Goal: Information Seeking & Learning: Learn about a topic

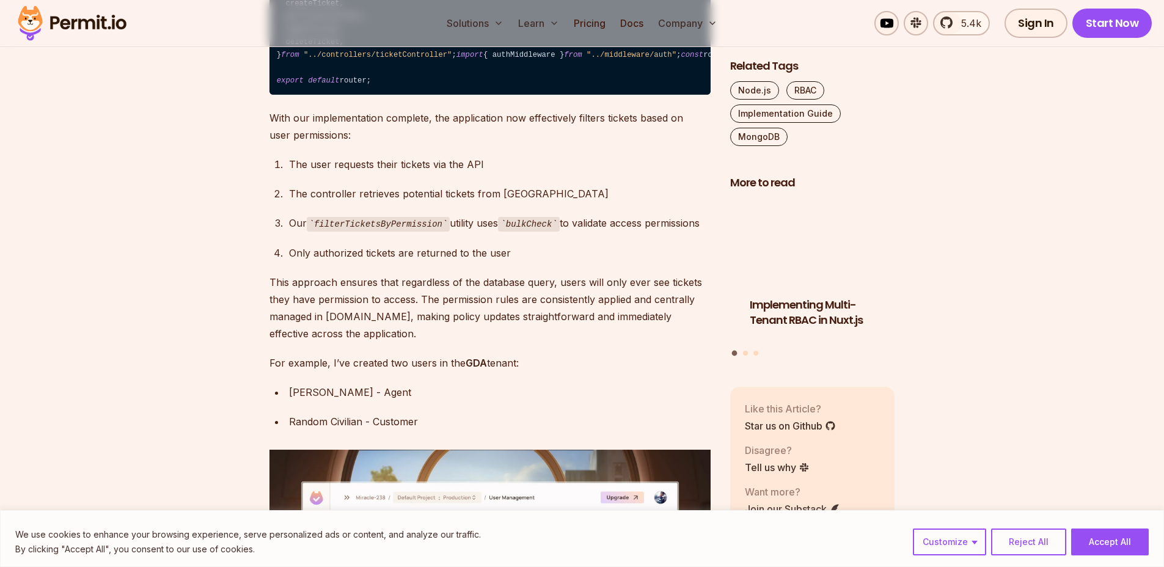
scroll to position [28443, 0]
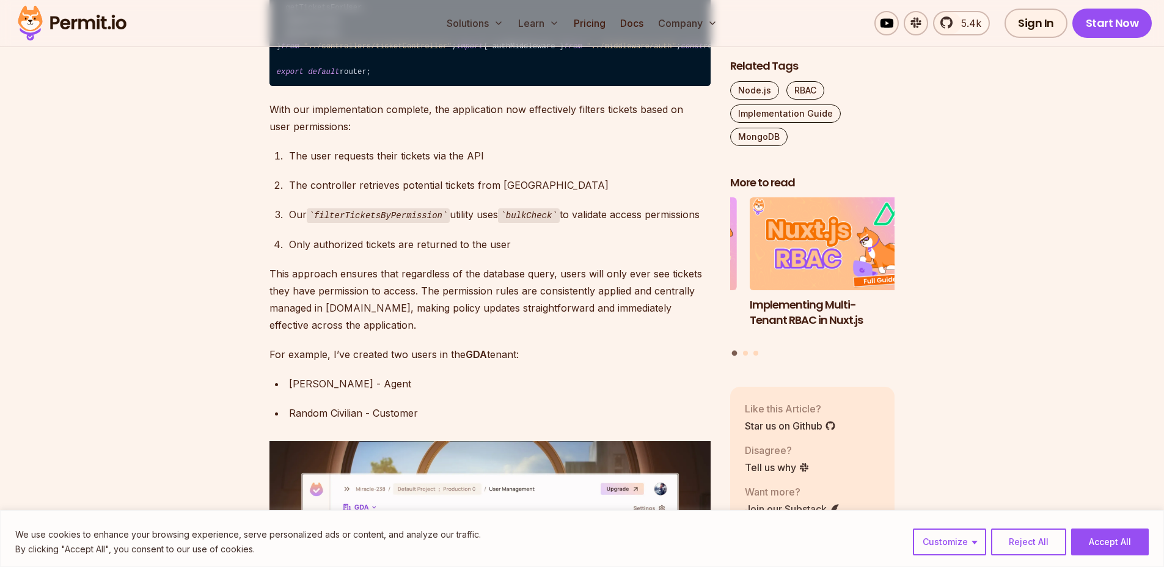
click at [78, 25] on img at bounding box center [72, 23] width 120 height 42
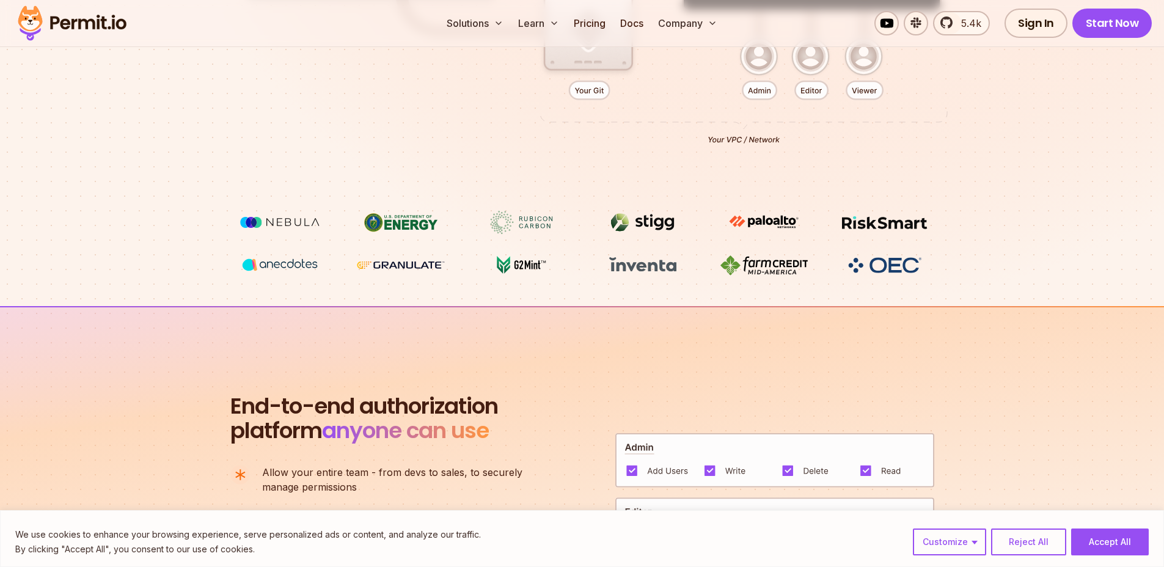
scroll to position [521, 0]
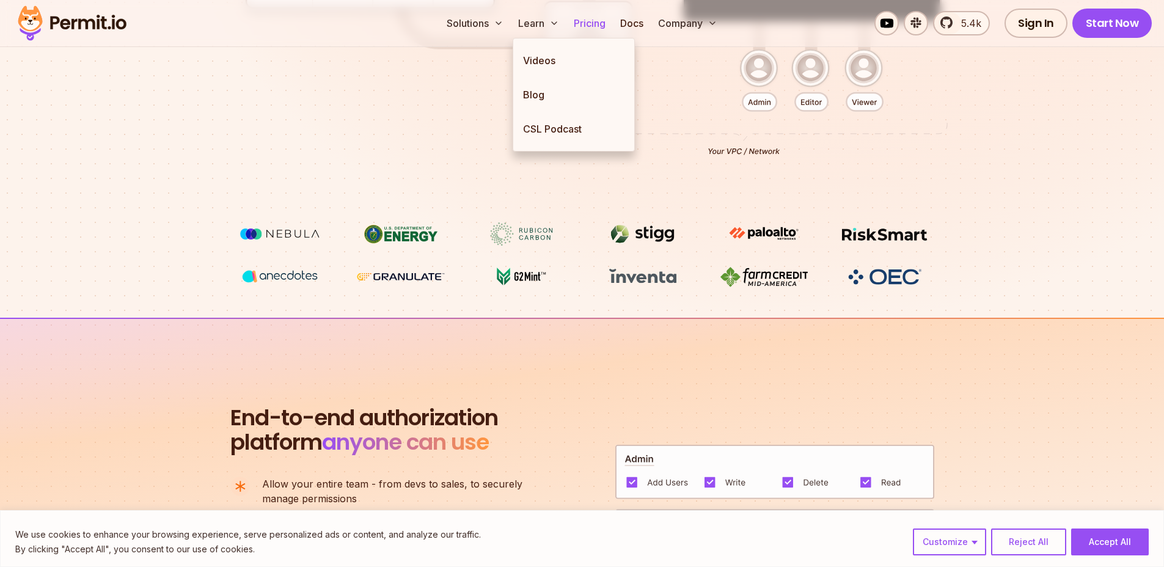
click at [571, 23] on link "Pricing" at bounding box center [590, 23] width 42 height 24
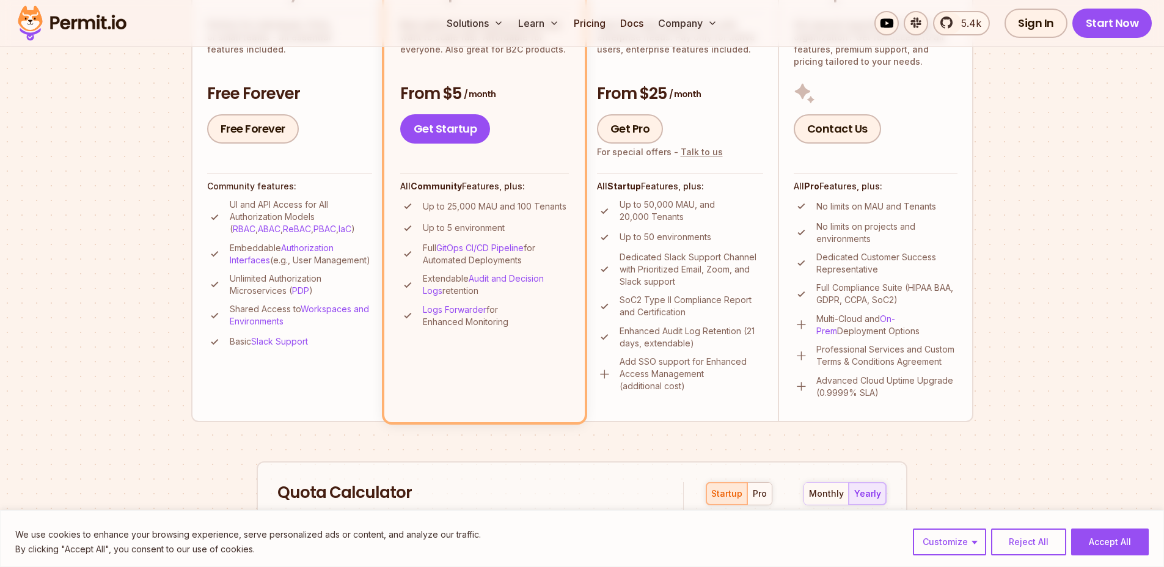
scroll to position [390, 0]
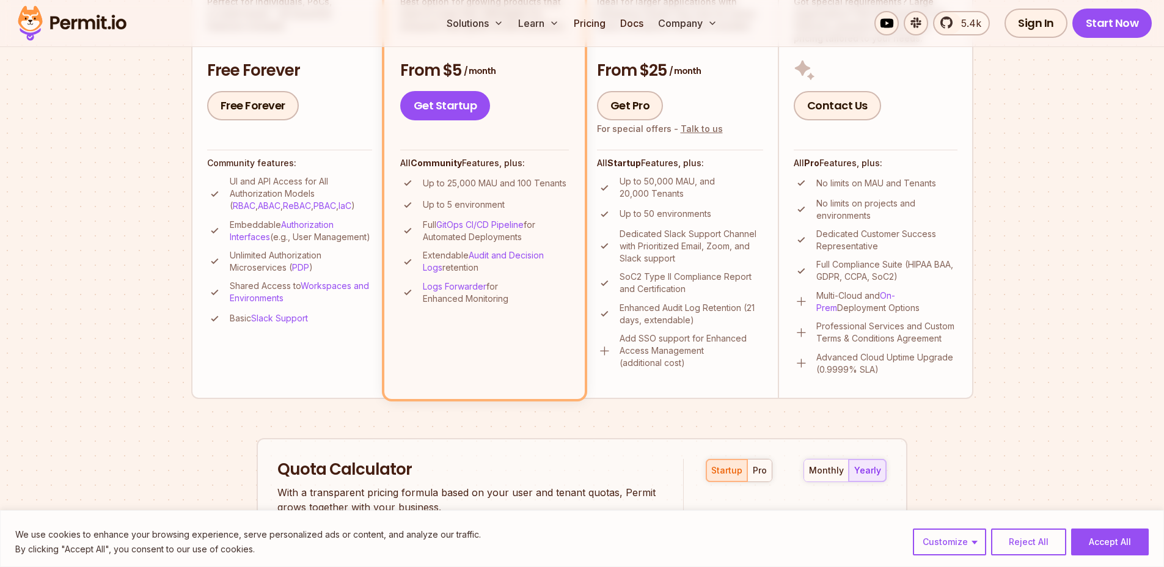
click at [148, 251] on section "Permit Pricing From Free to Predictable Scaling From a startup with 100 users t…" at bounding box center [582, 303] width 1164 height 1322
click at [151, 265] on section "Permit Pricing From Free to Predictable Scaling From a startup with 100 users t…" at bounding box center [582, 303] width 1164 height 1322
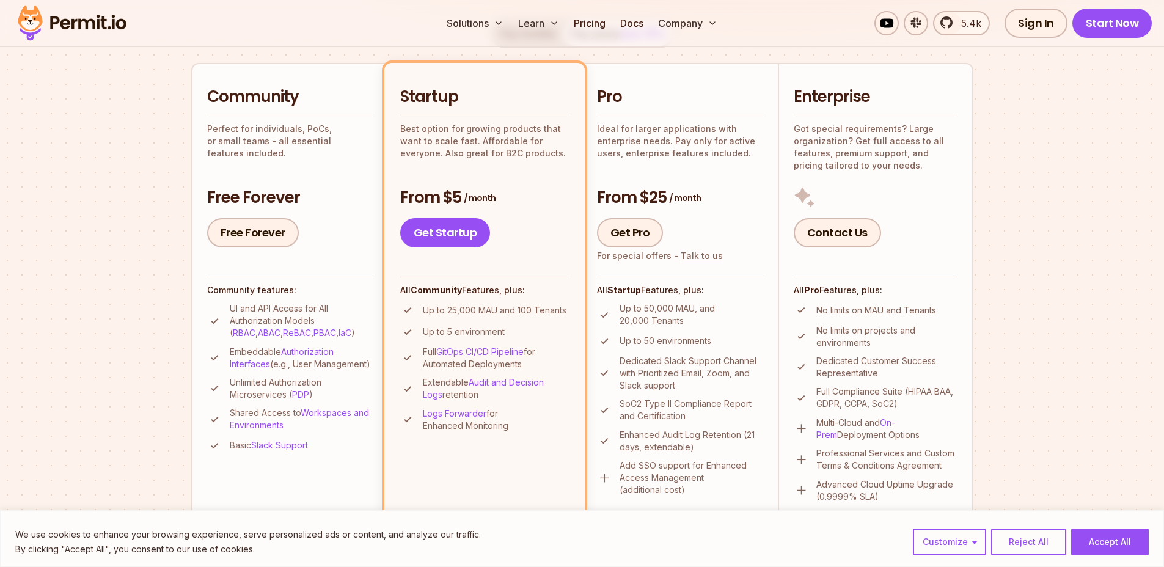
scroll to position [207, 0]
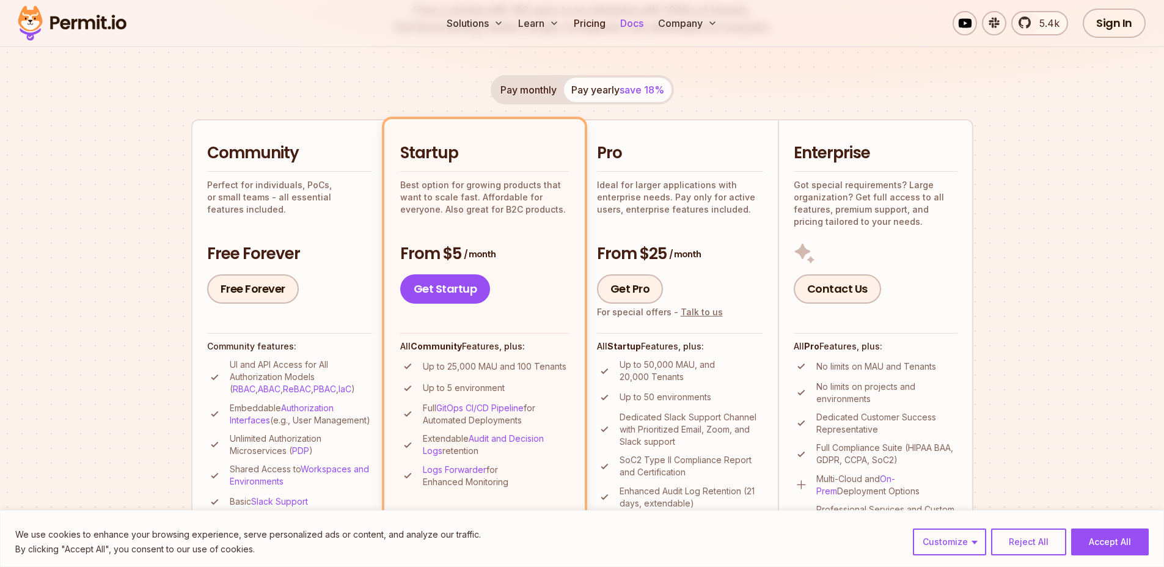
click at [641, 25] on link "Docs" at bounding box center [631, 23] width 33 height 24
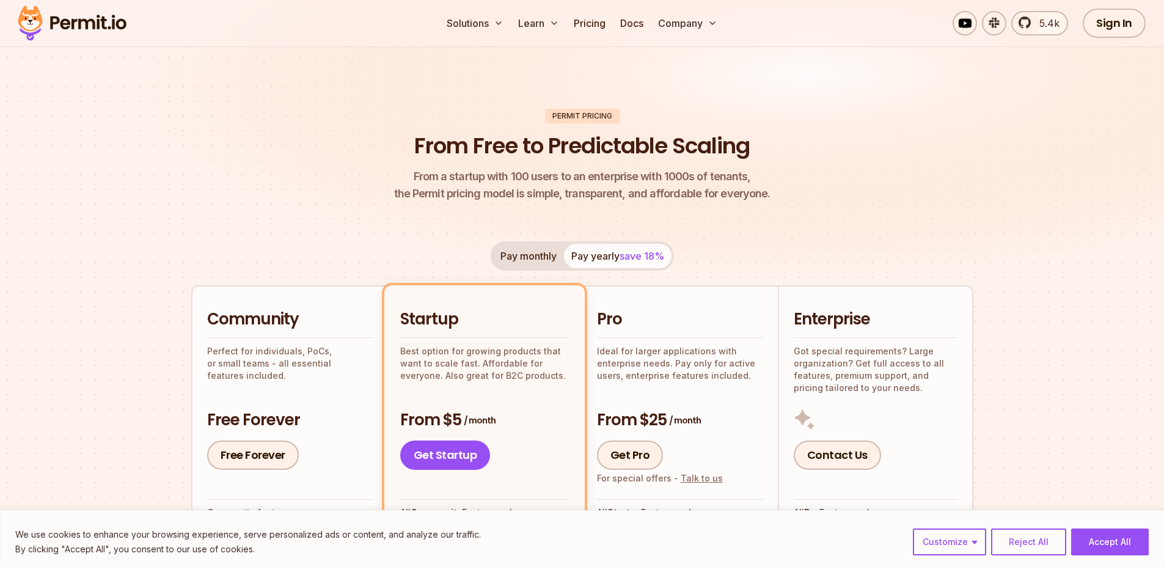
scroll to position [0, 0]
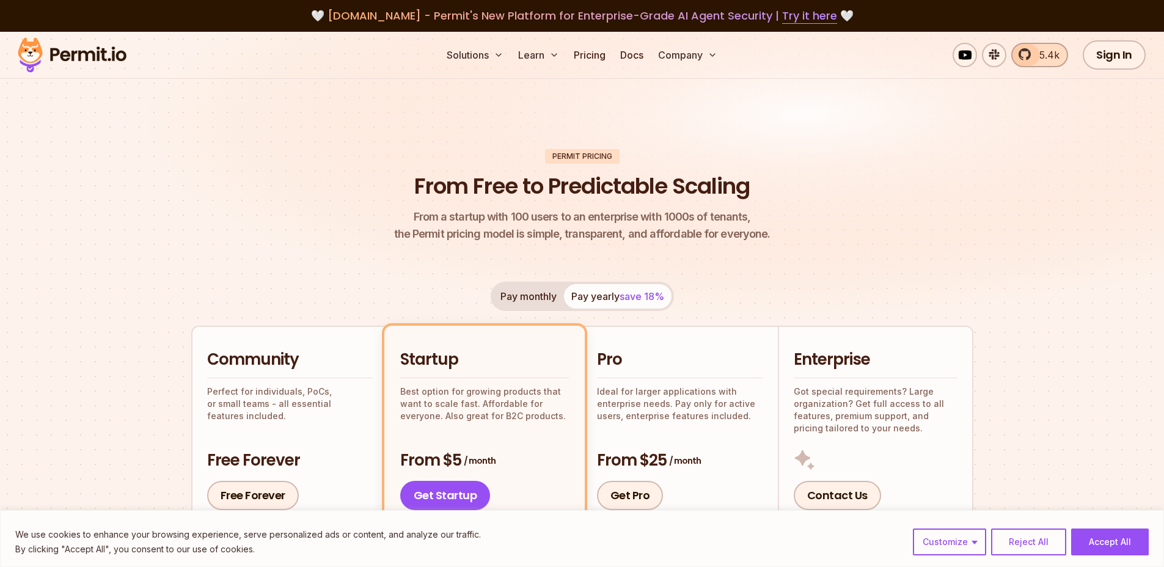
click at [1042, 63] on link "5.4k" at bounding box center [1039, 55] width 57 height 24
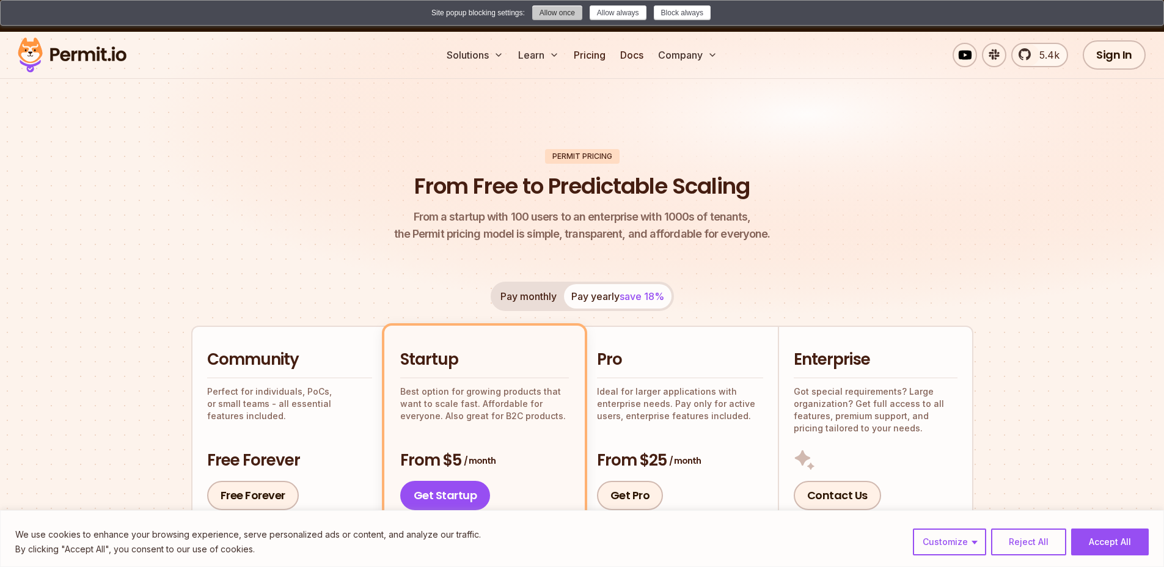
click at [556, 19] on button "Allow once" at bounding box center [557, 12] width 50 height 15
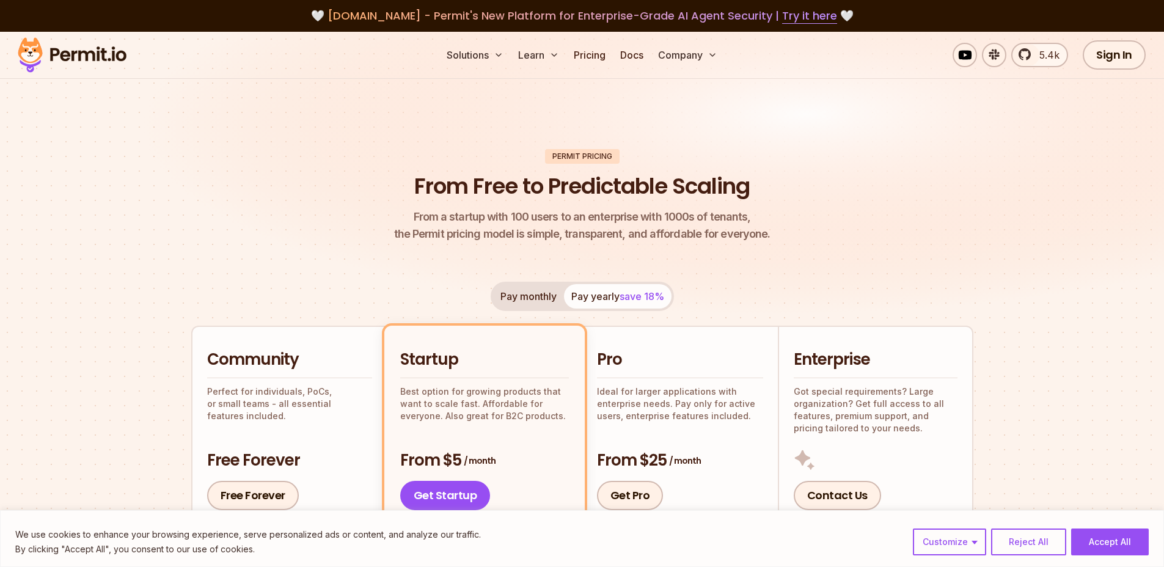
click at [306, 151] on header "Permit Pricing From Free to Predictable Scaling From a startup with 100 users t…" at bounding box center [582, 196] width 782 height 94
